Goal: Navigation & Orientation: Find specific page/section

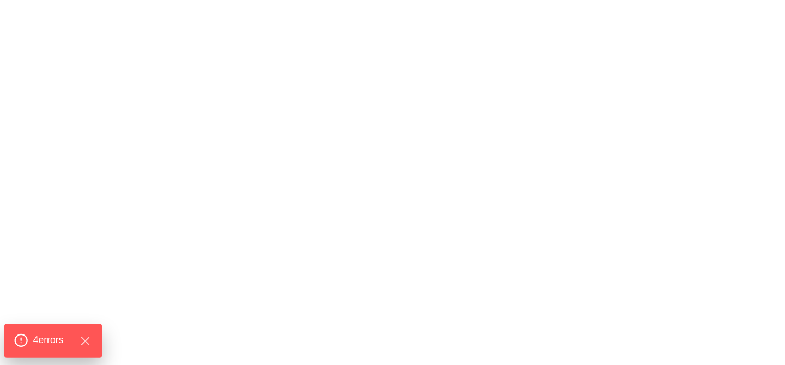
click at [51, 334] on span "4 error s" at bounding box center [48, 341] width 31 height 14
click at [64, 344] on span "4 error s" at bounding box center [48, 341] width 31 height 14
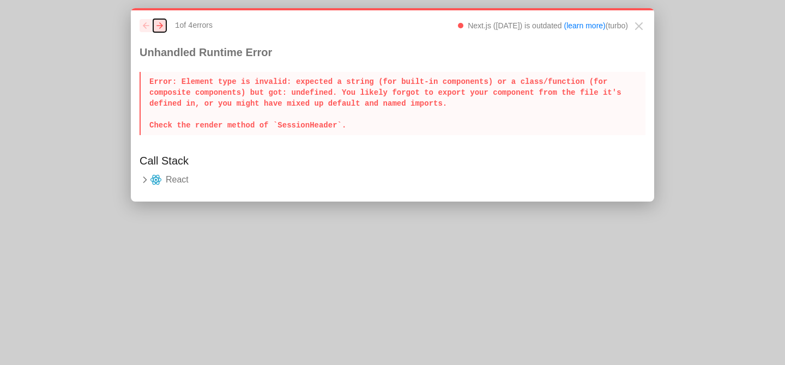
click at [160, 24] on icon "button" at bounding box center [159, 25] width 5 height 5
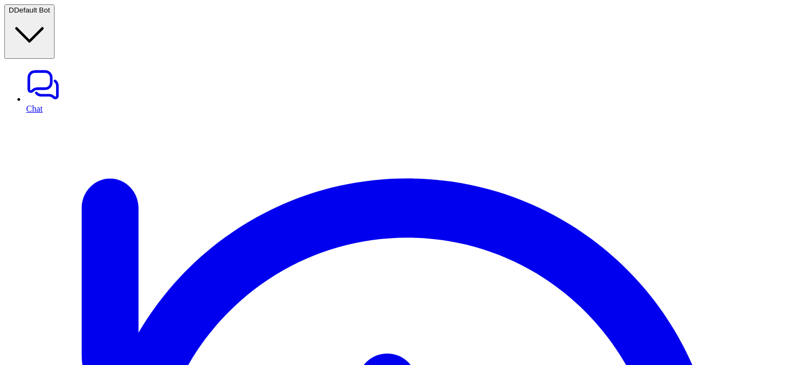
scroll to position [69, 0]
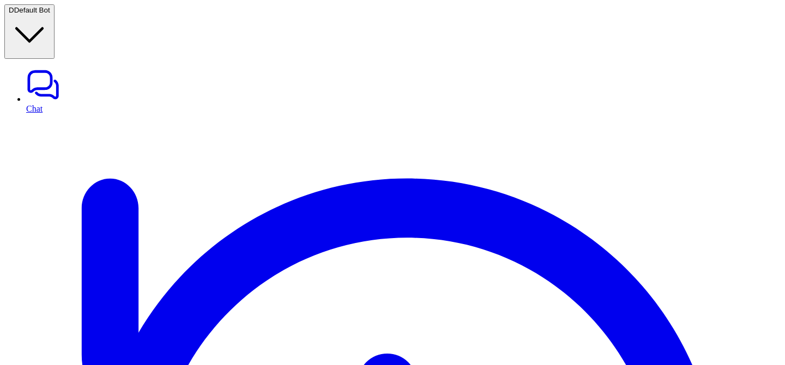
scroll to position [69, 0]
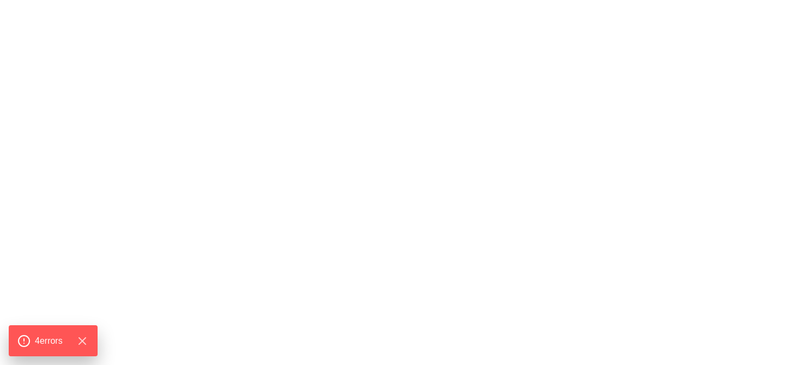
click at [45, 342] on span "4 error s" at bounding box center [48, 341] width 31 height 14
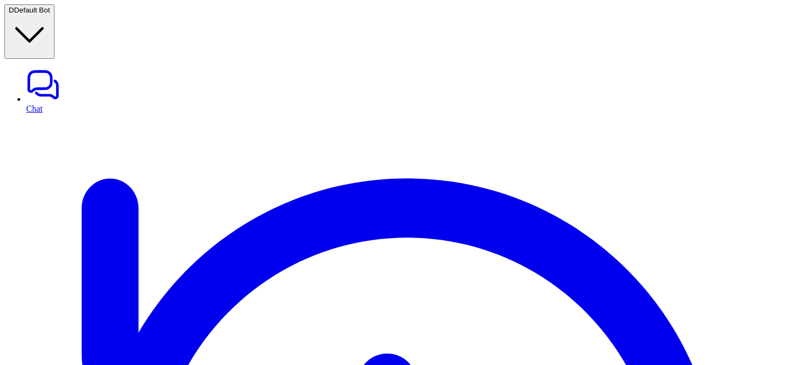
scroll to position [69, 0]
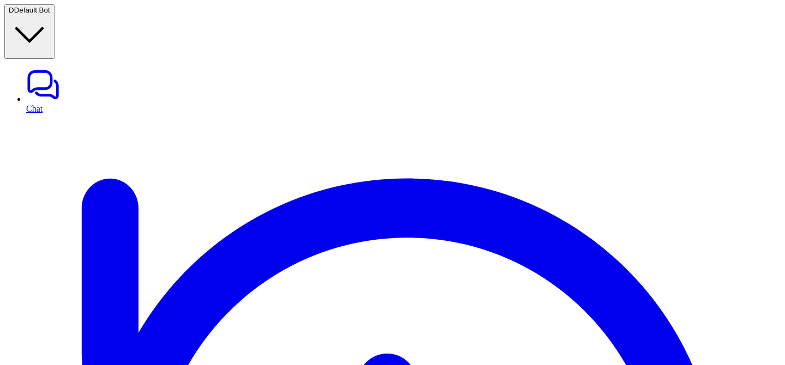
scroll to position [874, 0]
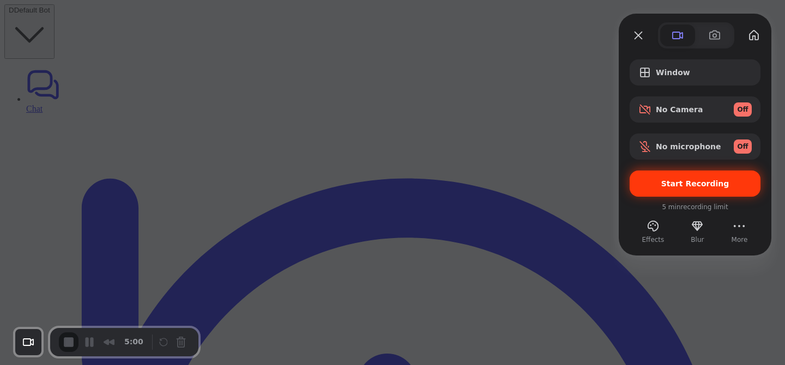
click at [651, 182] on span "Start Recording" at bounding box center [695, 183] width 113 height 9
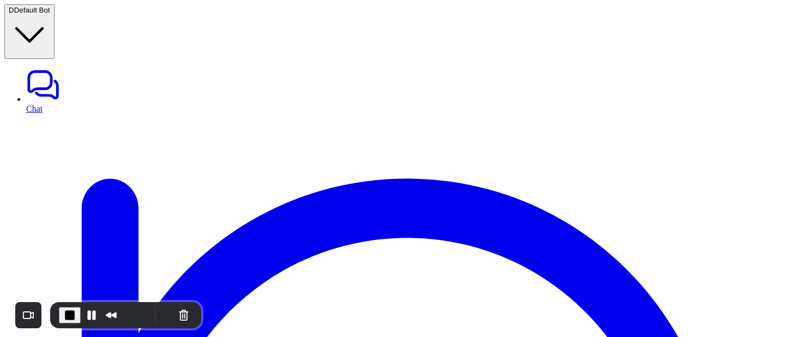
click at [70, 313] on span "End Recording" at bounding box center [69, 315] width 13 height 13
